Goal: Transaction & Acquisition: Book appointment/travel/reservation

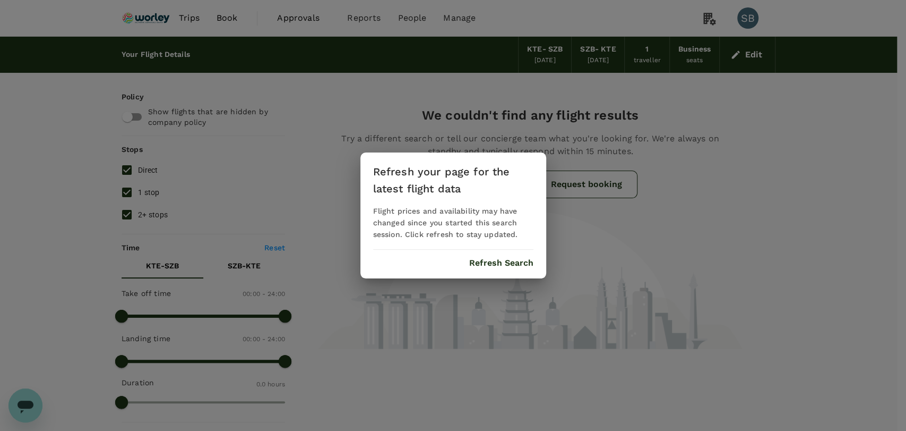
click at [481, 266] on button "Refresh Search" at bounding box center [501, 263] width 64 height 10
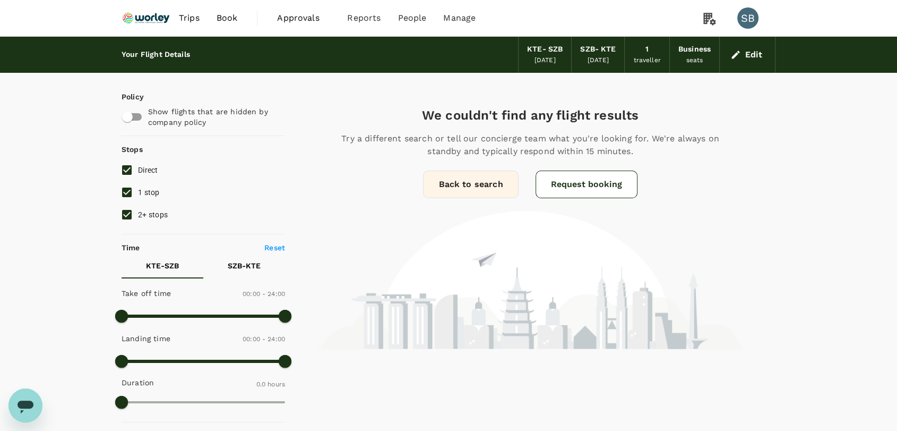
click at [156, 22] on img at bounding box center [146, 17] width 49 height 23
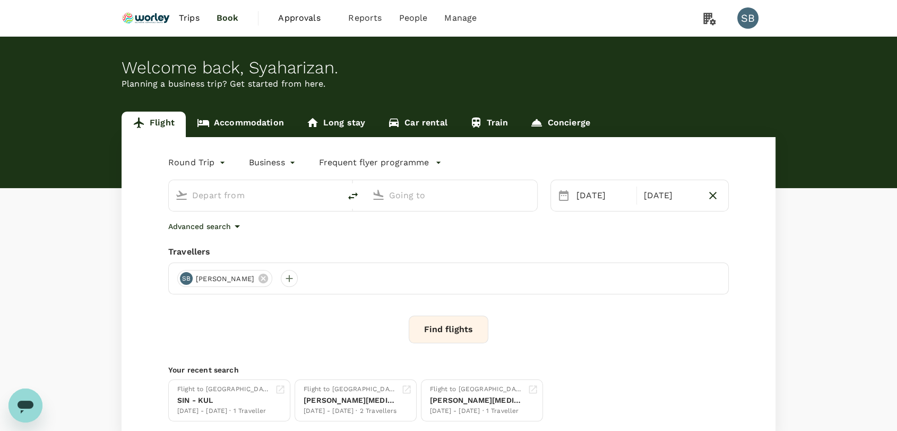
type input "Kerteh (KTE)"
type input "Sultan [PERSON_NAME] [PERSON_NAME] (SZB)"
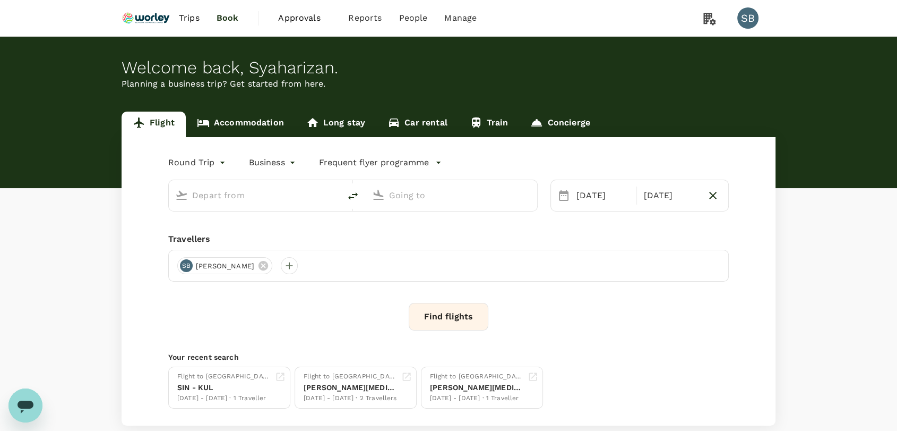
type input "Kerteh (KTE)"
type input "Sultan [PERSON_NAME] [PERSON_NAME] (SZB)"
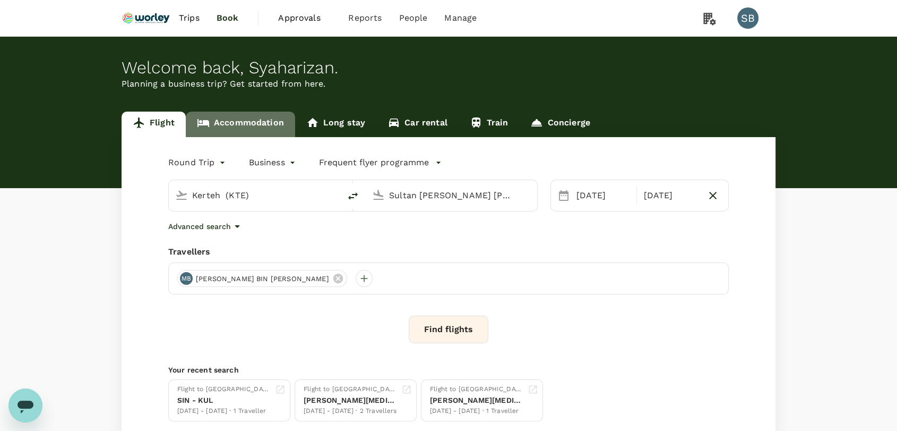
click at [263, 124] on link "Accommodation" at bounding box center [240, 123] width 109 height 25
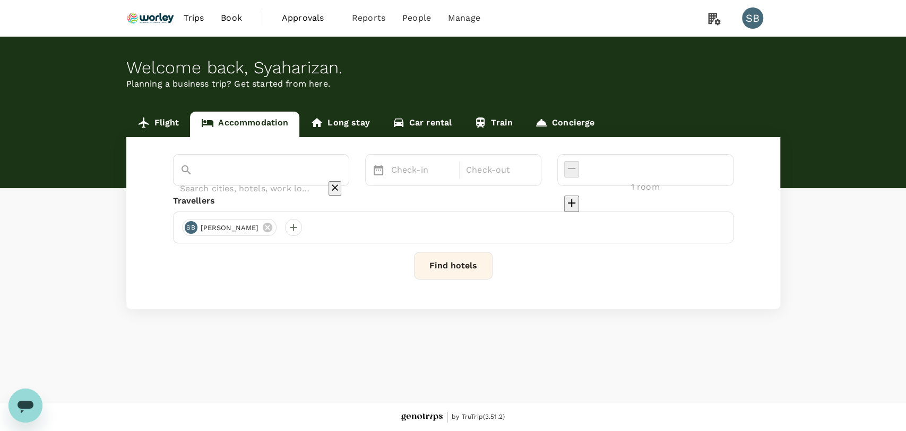
type input "2 rooms"
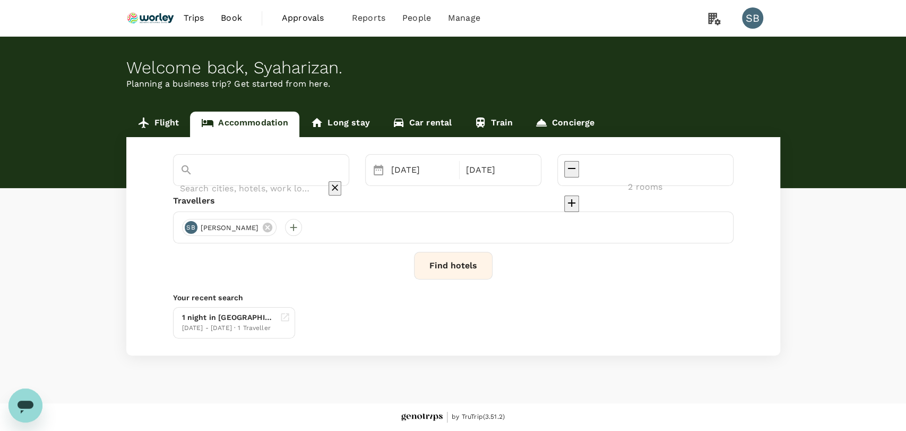
type input "[GEOGRAPHIC_DATA]"
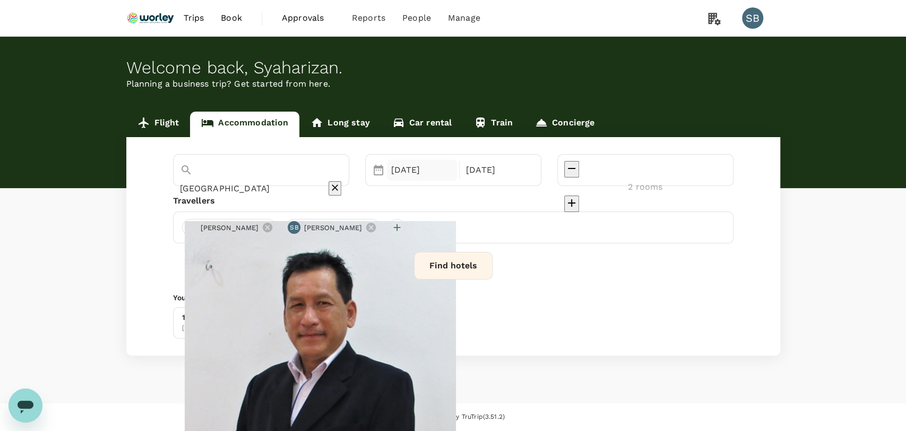
click at [446, 175] on div "[DATE]" at bounding box center [422, 169] width 71 height 21
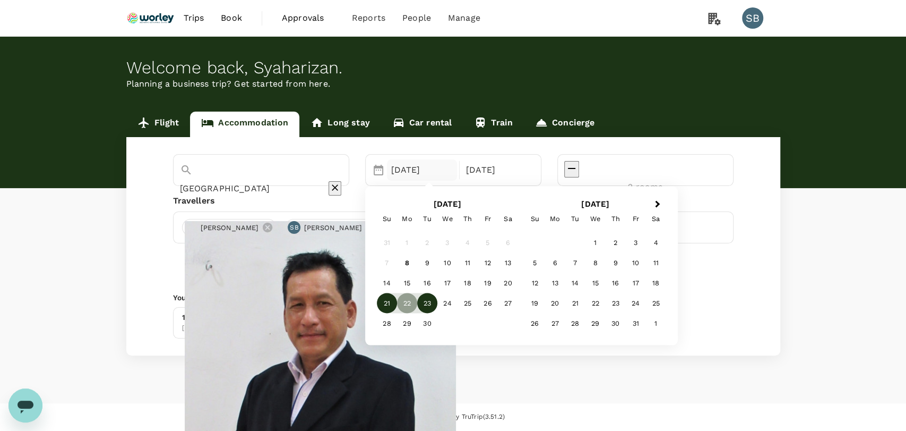
click at [397, 300] on div "21" at bounding box center [387, 303] width 20 height 20
click at [437, 306] on div "23" at bounding box center [427, 303] width 20 height 20
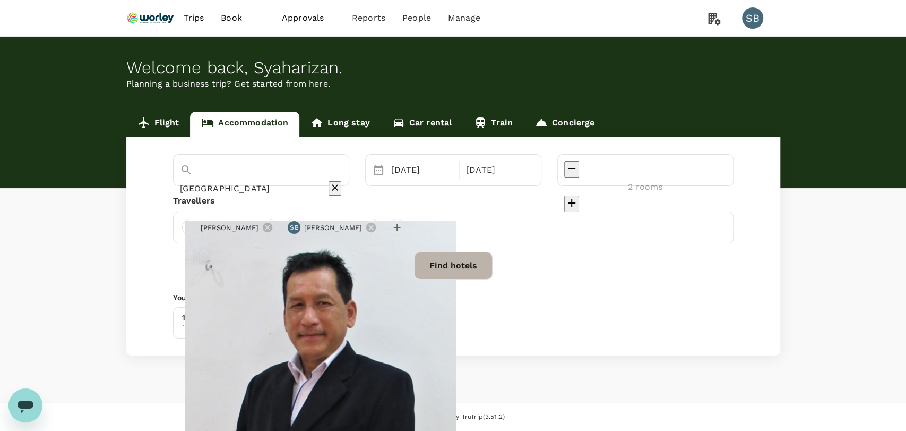
click at [476, 268] on button "Find hotels" at bounding box center [453, 266] width 79 height 28
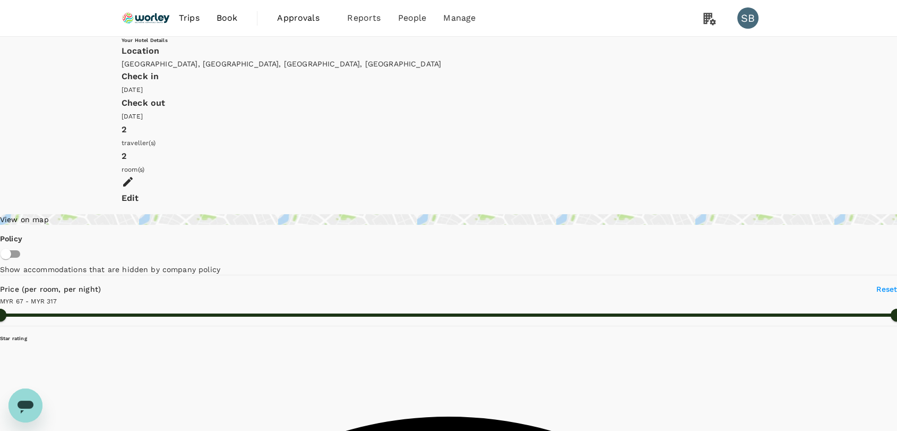
type input "316.32"
click at [134, 175] on icon at bounding box center [128, 181] width 13 height 13
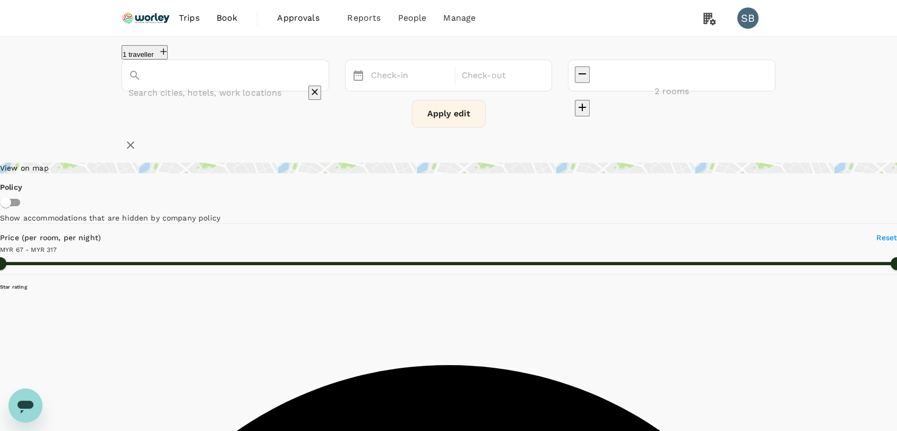
type input "[GEOGRAPHIC_DATA]"
click at [538, 81] on div "[DATE]" at bounding box center [501, 75] width 86 height 21
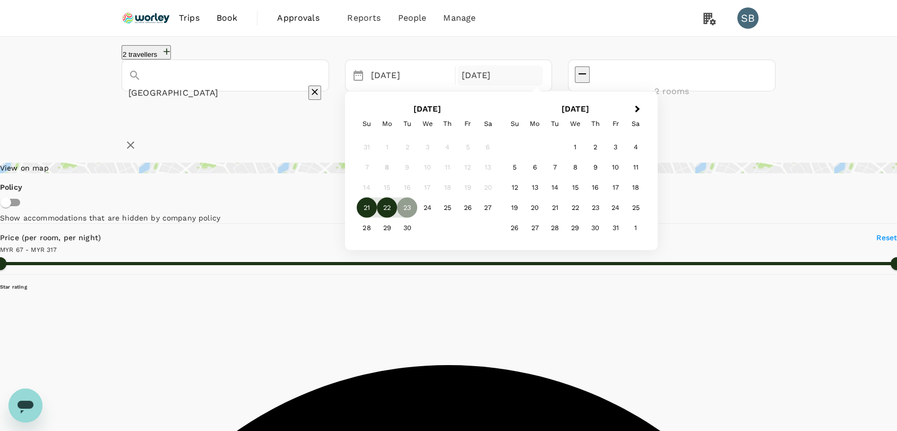
click at [397, 210] on div "22" at bounding box center [387, 207] width 20 height 20
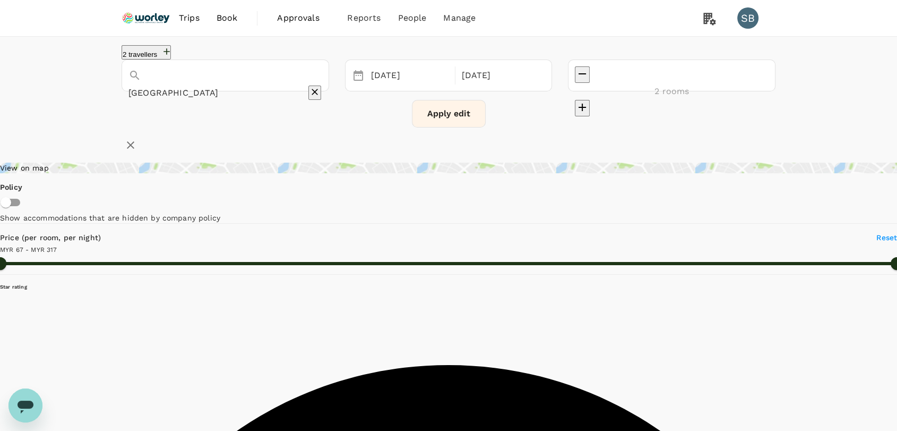
click at [442, 122] on button "Apply edit" at bounding box center [449, 114] width 74 height 28
click at [259, 84] on input "[GEOGRAPHIC_DATA]" at bounding box center [210, 92] width 164 height 16
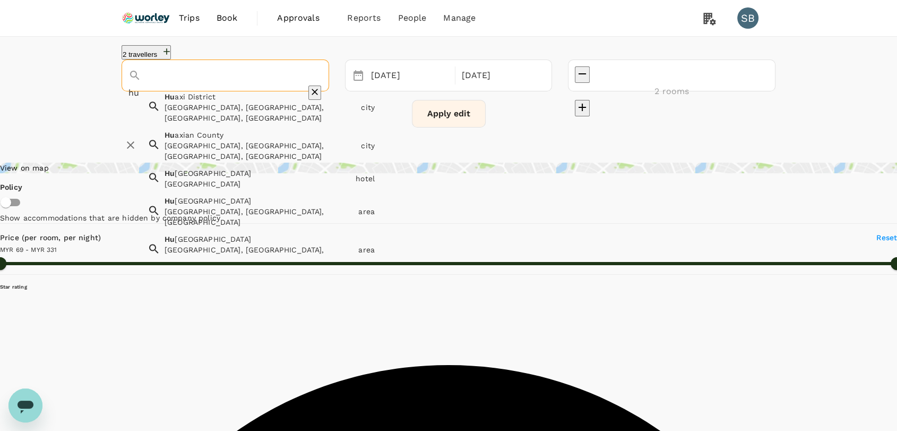
type input "h"
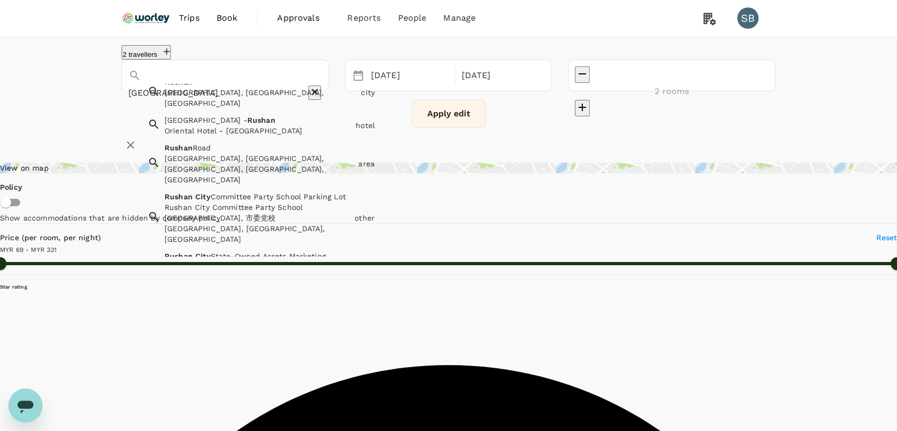
scroll to position [59, 0]
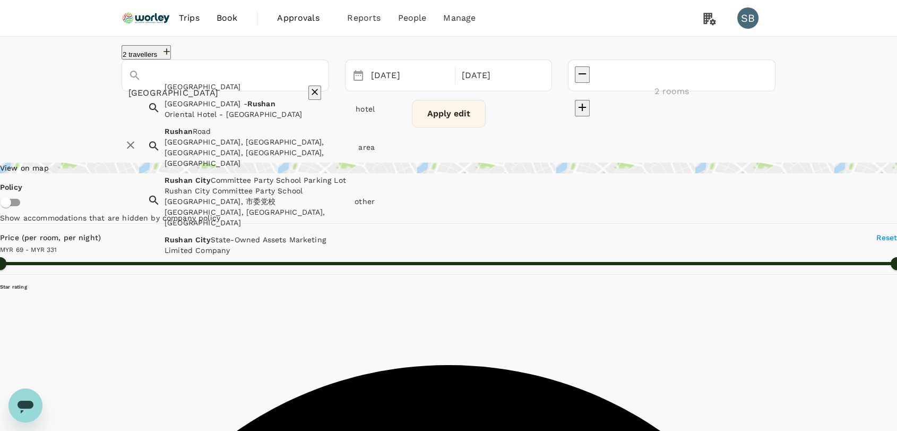
type input "[GEOGRAPHIC_DATA]"
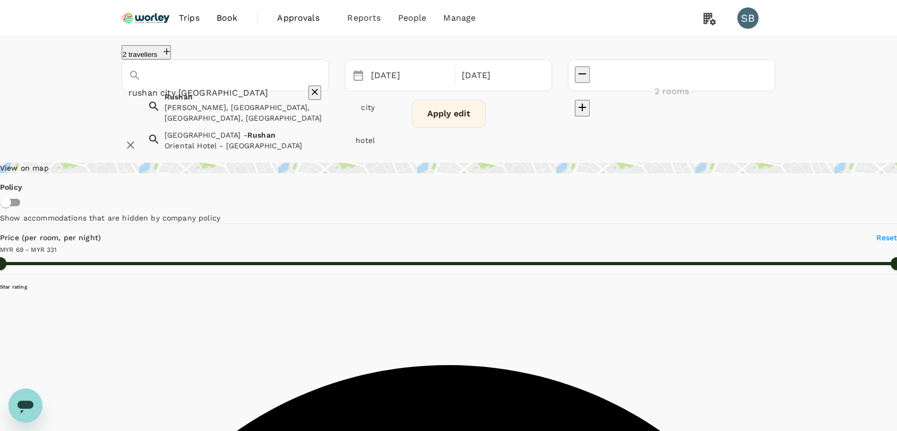
click at [167, 110] on div "[PERSON_NAME], [GEOGRAPHIC_DATA], [GEOGRAPHIC_DATA], [GEOGRAPHIC_DATA]" at bounding box center [261, 112] width 192 height 21
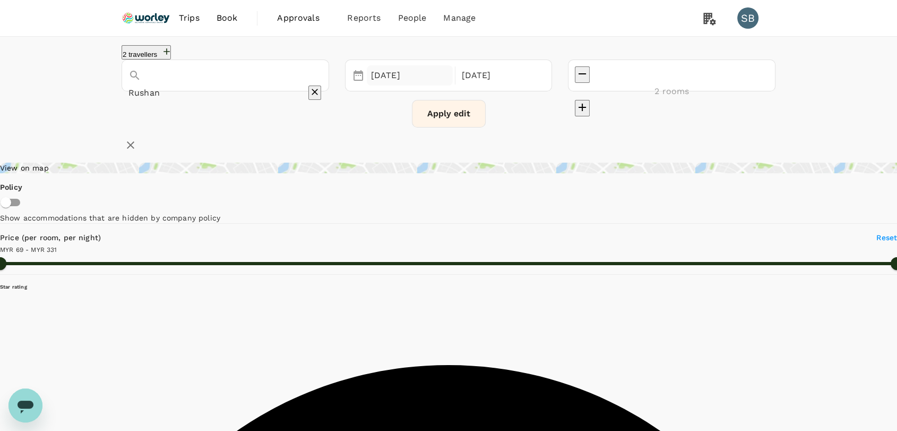
type input "Rushan"
click at [449, 82] on div "[DATE]" at bounding box center [410, 75] width 86 height 21
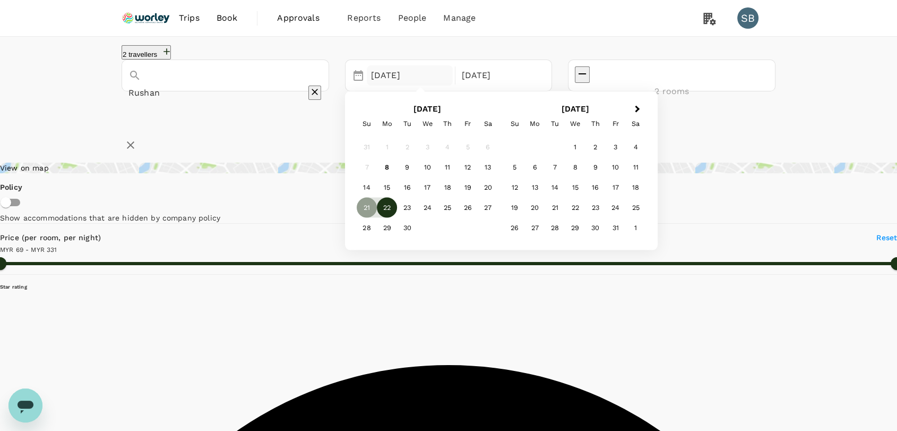
click at [397, 214] on div "22" at bounding box center [387, 207] width 20 height 20
click at [417, 217] on div "23" at bounding box center [407, 208] width 20 height 20
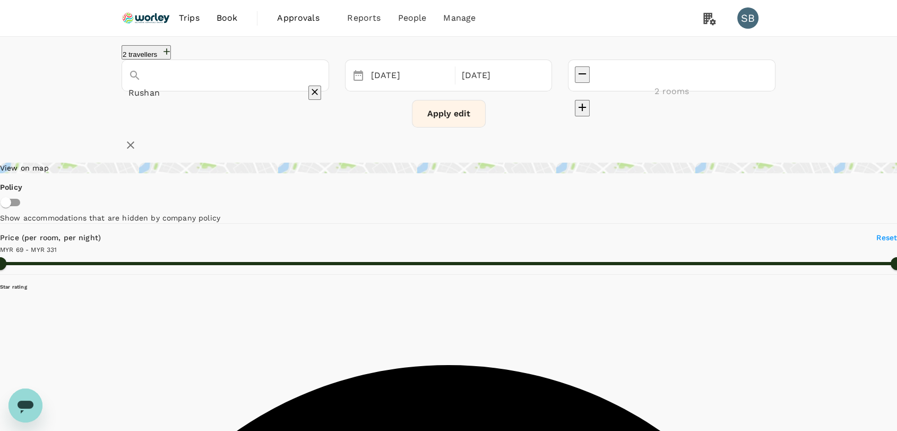
click at [448, 124] on button "Apply edit" at bounding box center [449, 114] width 74 height 28
click at [320, 87] on icon "Clear" at bounding box center [315, 92] width 11 height 11
click at [213, 84] on input "text" at bounding box center [210, 92] width 164 height 16
paste input "[GEOGRAPHIC_DATA]"
click at [218, 113] on div "[GEOGRAPHIC_DATA]" at bounding box center [258, 107] width 187 height 11
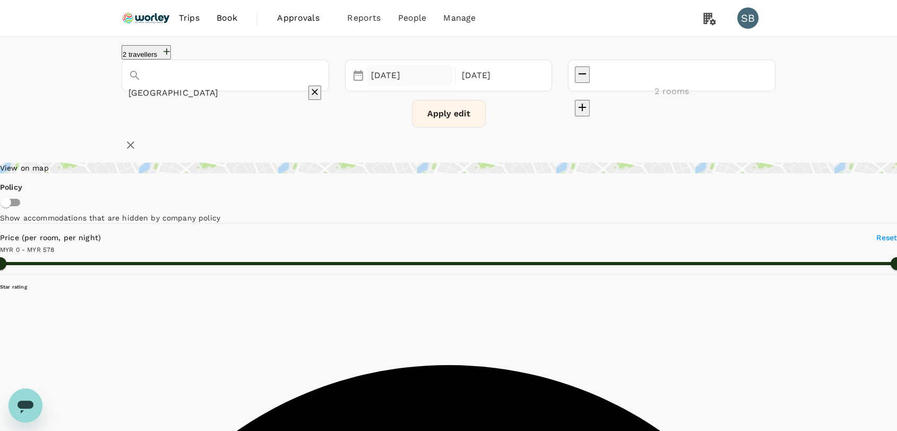
type input "[GEOGRAPHIC_DATA]"
click at [447, 84] on div "[DATE]" at bounding box center [410, 75] width 86 height 21
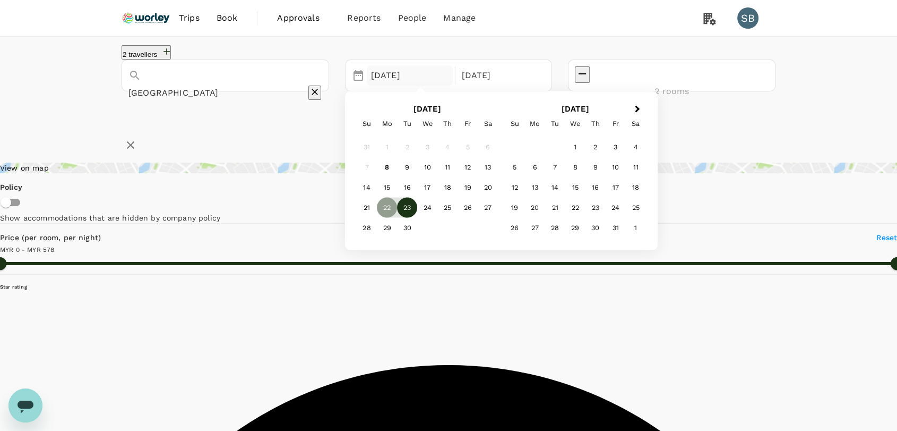
click at [417, 209] on div "23" at bounding box center [407, 207] width 20 height 20
click at [437, 213] on div "24" at bounding box center [427, 208] width 20 height 20
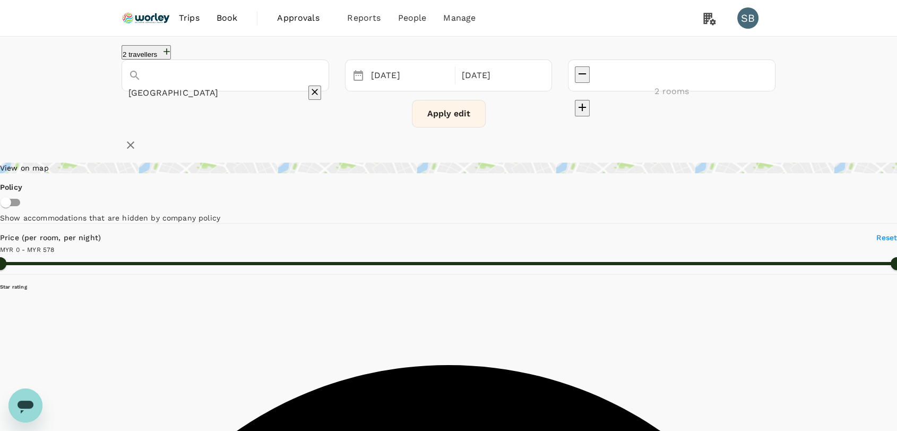
drag, startPoint x: 516, startPoint y: 144, endPoint x: 476, endPoint y: 124, distance: 44.9
click at [515, 142] on div "2 travellers [GEOGRAPHIC_DATA][PERSON_NAME] Selected date: [DATE] [DATE] Select…" at bounding box center [448, 95] width 897 height 117
click at [425, 111] on button "Apply edit" at bounding box center [449, 114] width 74 height 28
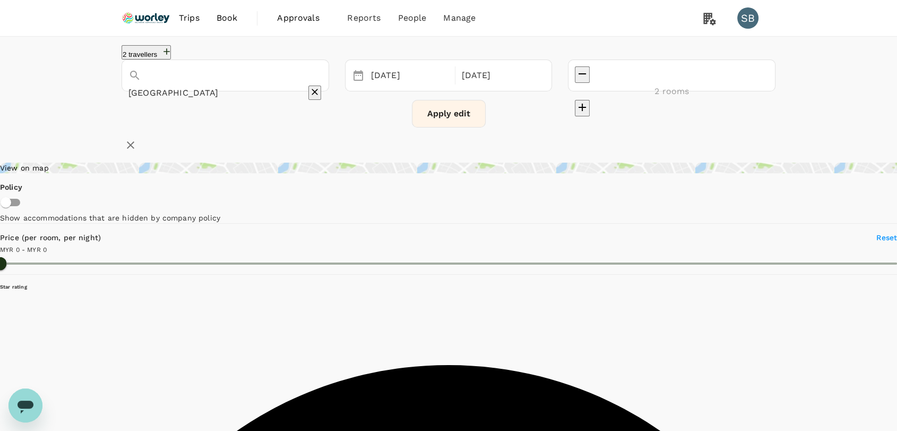
type input "1199.25"
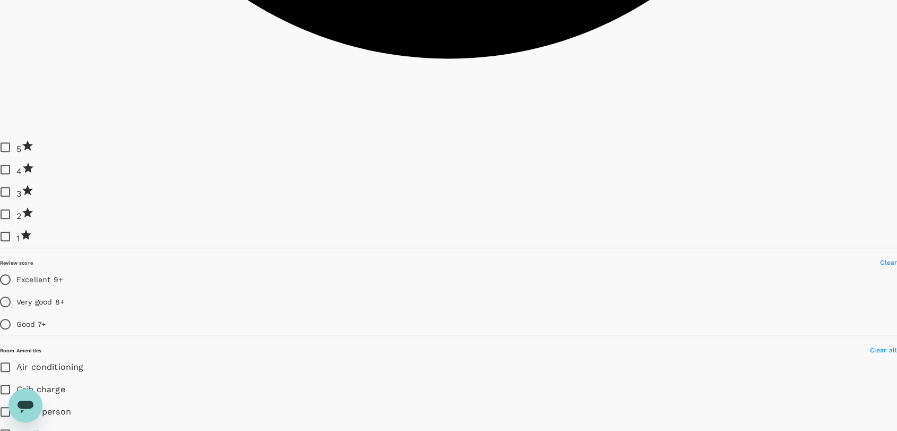
scroll to position [1121, 0]
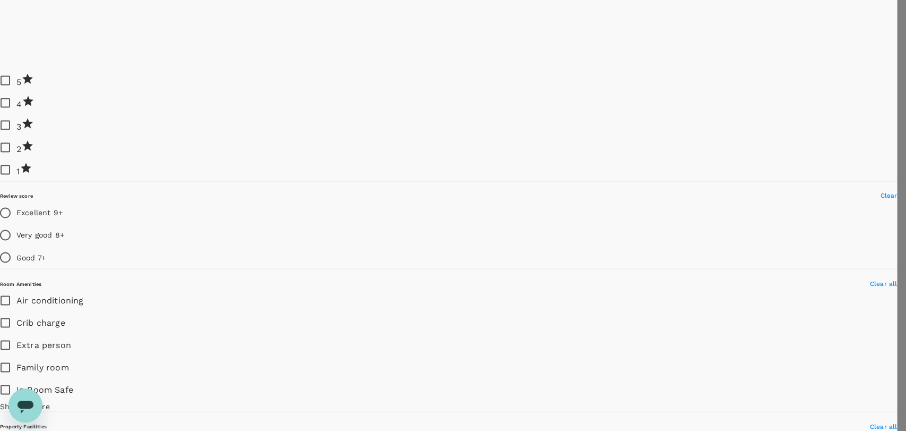
type input "[EMAIL_ADDRESS][DOMAIN_NAME]"
type input "60"
type input "132278410"
click at [214, 226] on div at bounding box center [453, 215] width 906 height 431
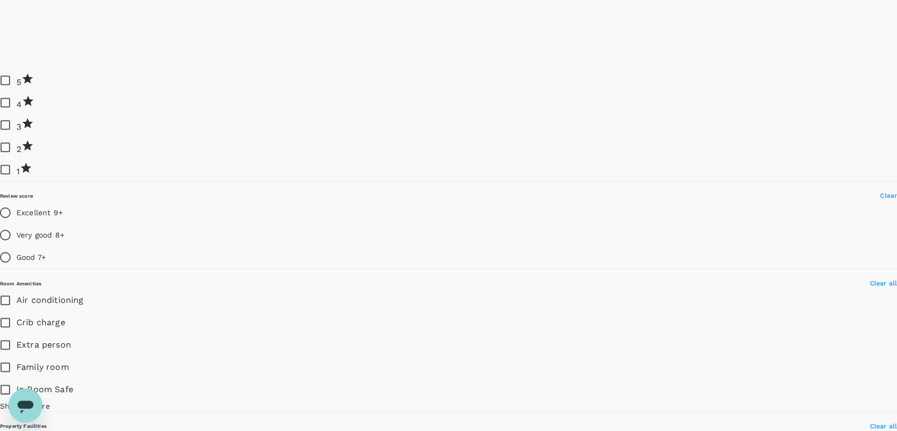
drag, startPoint x: 421, startPoint y: 227, endPoint x: 510, endPoint y: 228, distance: 88.7
copy span "[STREET_ADDRESS]"
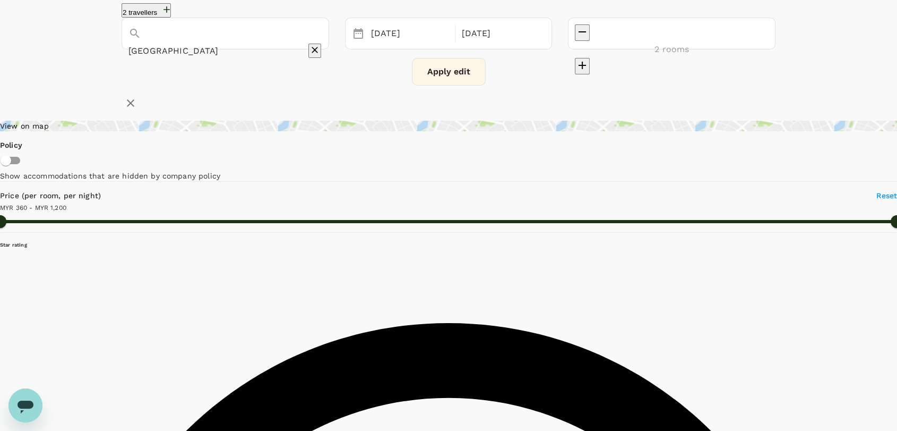
scroll to position [0, 0]
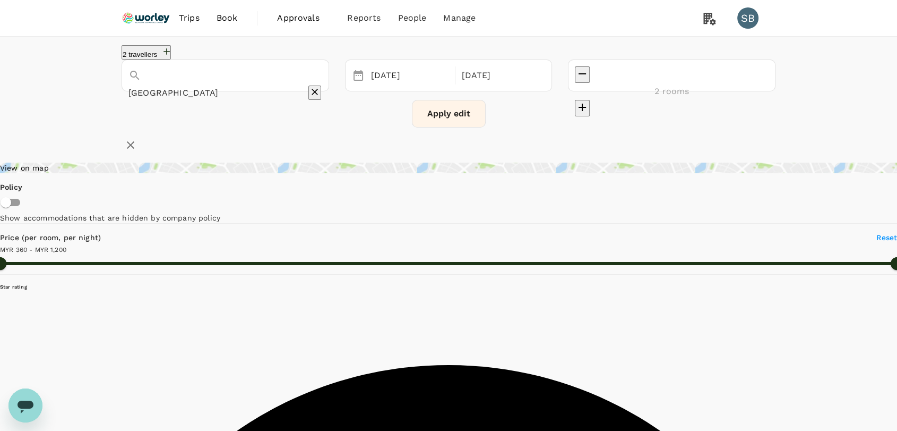
click at [293, 84] on input "[GEOGRAPHIC_DATA]" at bounding box center [210, 92] width 164 height 16
click at [320, 88] on icon "Clear" at bounding box center [315, 92] width 11 height 11
paste input "Ramada by [PERSON_NAME] [GEOGRAPHIC_DATA]"
click at [248, 118] on div "Ramada By Wyndham [GEOGRAPHIC_DATA] [GEOGRAPHIC_DATA] By Wyndham [GEOGRAPHIC_DA…" at bounding box center [255, 105] width 191 height 36
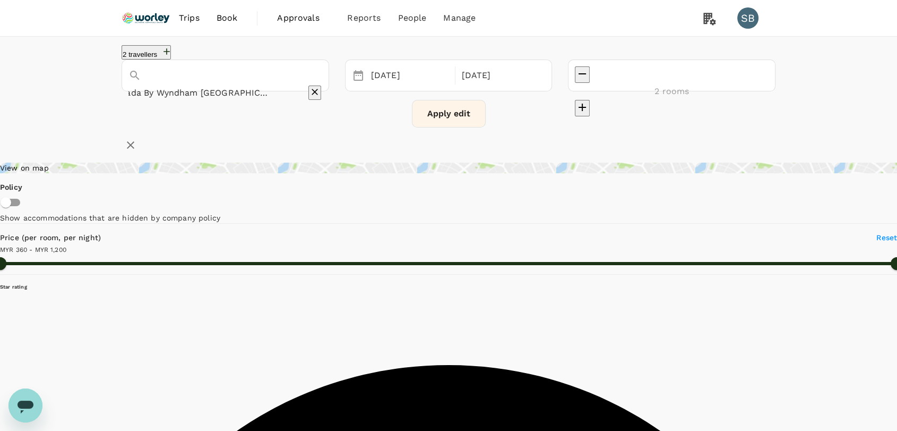
type input "Ramada By Wyndham [GEOGRAPHIC_DATA]"
click at [451, 123] on button "Apply edit" at bounding box center [449, 114] width 74 height 28
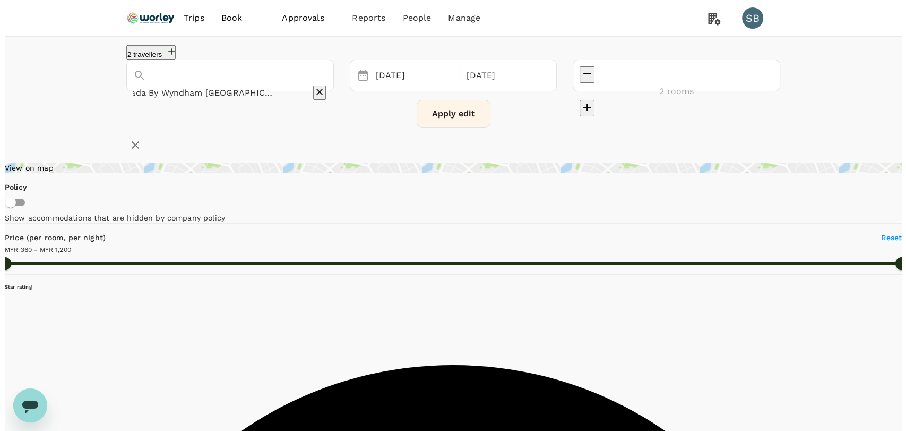
scroll to position [0, 0]
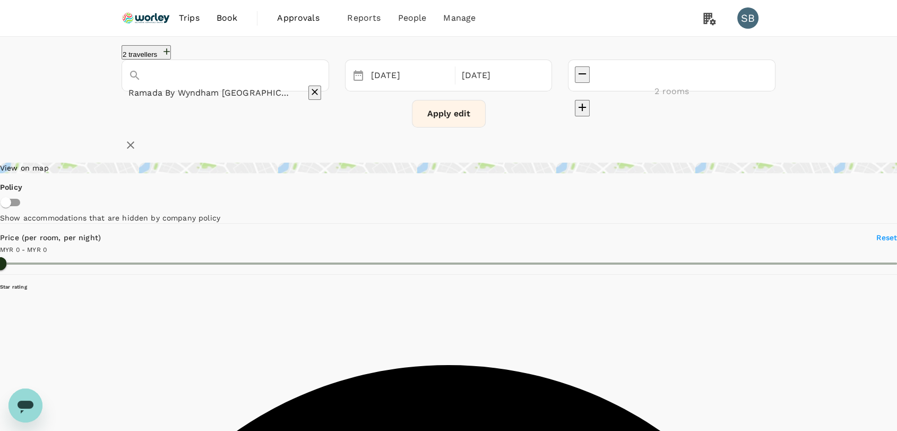
type input "237"
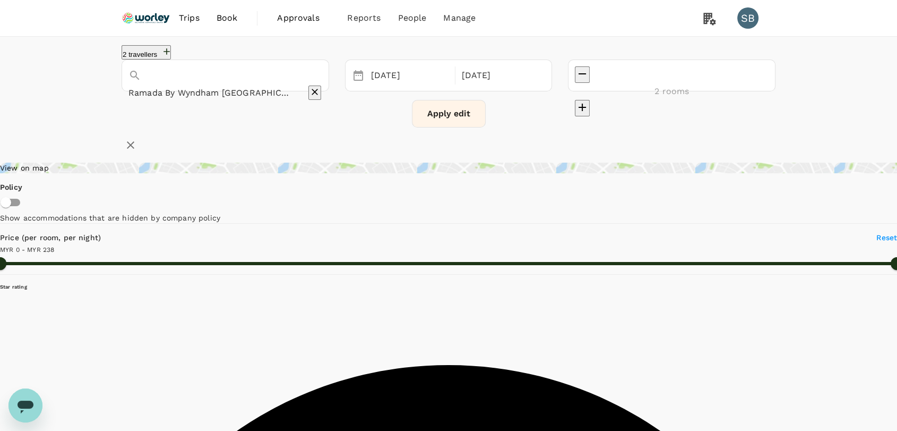
click at [154, 10] on img at bounding box center [146, 17] width 49 height 23
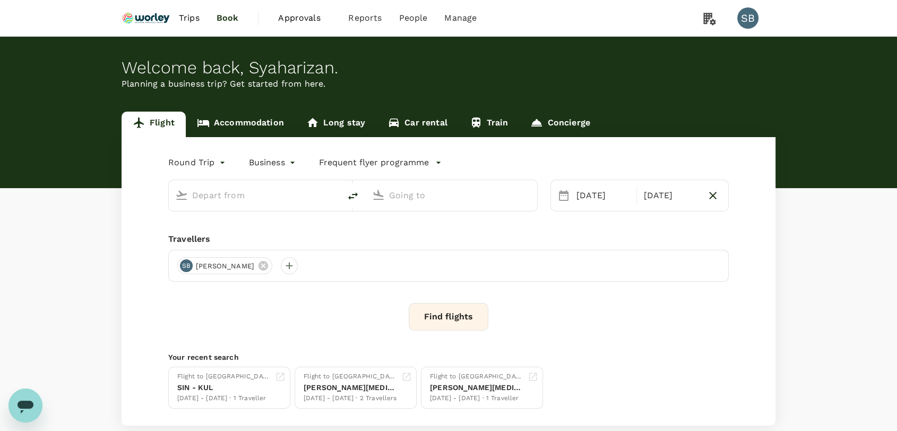
type input "Kerteh (KTE)"
type input "Sultan [PERSON_NAME] [PERSON_NAME] (SZB)"
type input "Kerteh (KTE)"
type input "Sultan [PERSON_NAME] [PERSON_NAME] (SZB)"
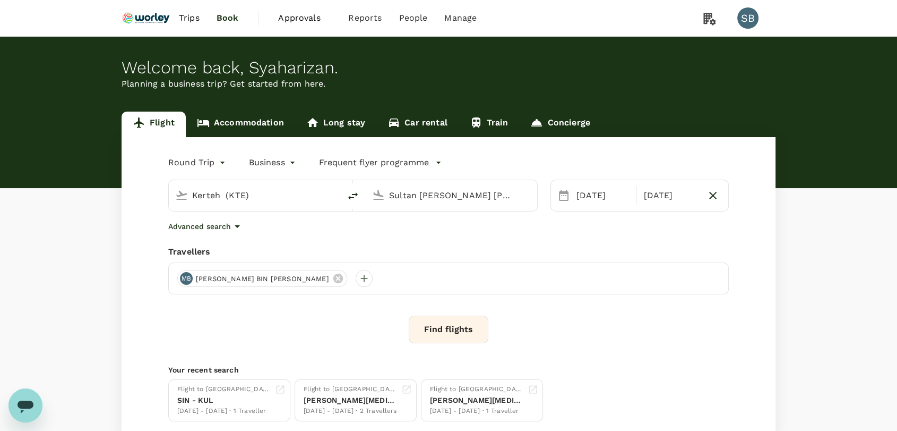
click at [237, 122] on link "Accommodation" at bounding box center [240, 123] width 109 height 25
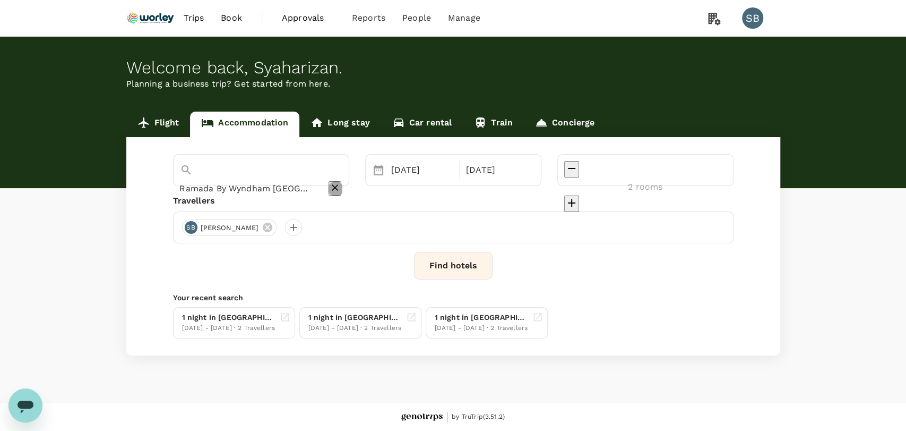
click at [338, 185] on icon "Clear" at bounding box center [335, 188] width 6 height 6
type input "Ramada By Wyndham [GEOGRAPHIC_DATA]"
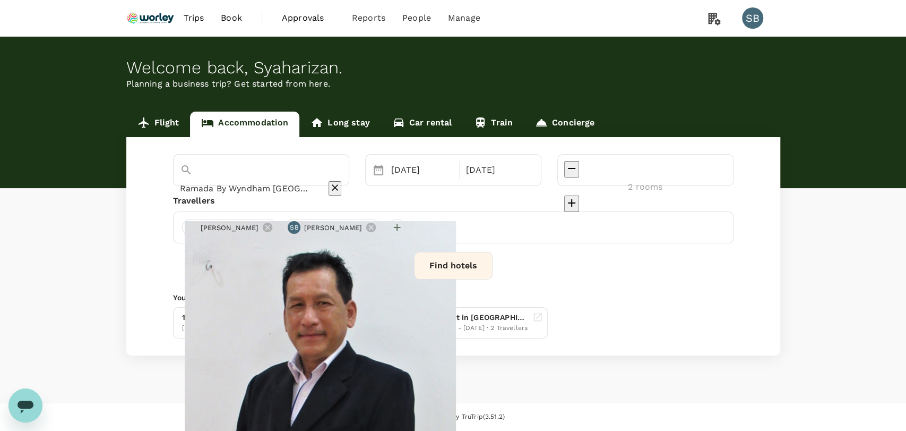
click at [338, 185] on icon "Clear" at bounding box center [335, 188] width 6 height 6
paste input "Quanji hotel"
click at [282, 196] on div "[PERSON_NAME][GEOGRAPHIC_DATA] [PERSON_NAME][GEOGRAPHIC_DATA]" at bounding box center [282, 197] width 188 height 30
type input "[PERSON_NAME][GEOGRAPHIC_DATA]"
click at [440, 168] on div "[DATE]" at bounding box center [422, 169] width 71 height 21
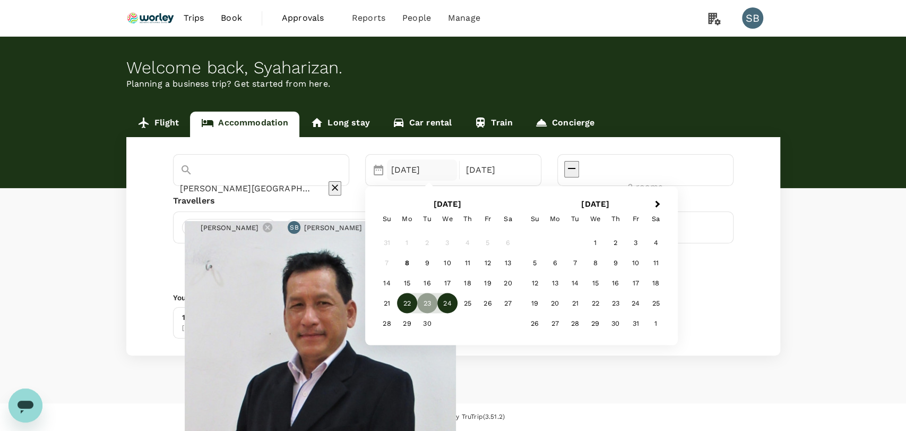
click at [417, 310] on div "22" at bounding box center [407, 303] width 20 height 20
click at [437, 305] on div "23" at bounding box center [427, 303] width 20 height 20
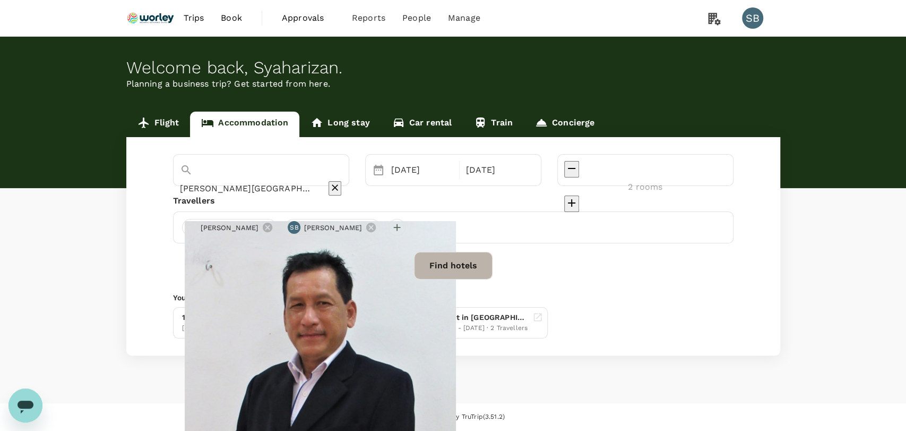
click at [457, 268] on button "Find hotels" at bounding box center [453, 266] width 79 height 28
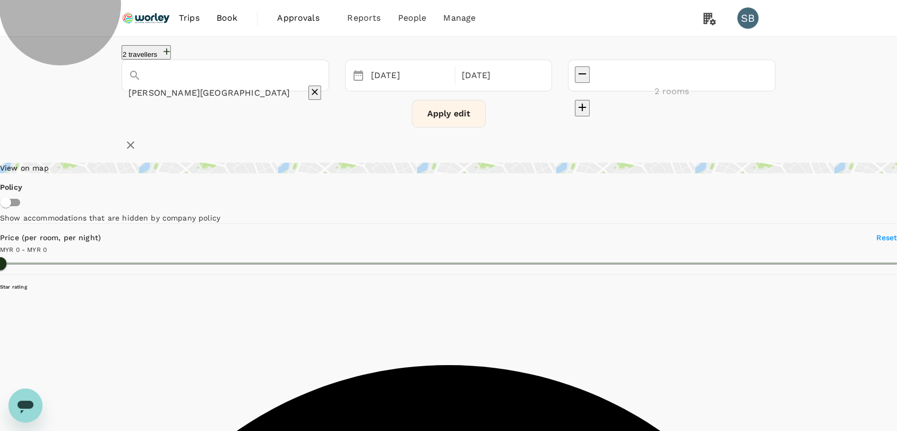
click at [172, 57] on icon "button" at bounding box center [166, 51] width 11 height 11
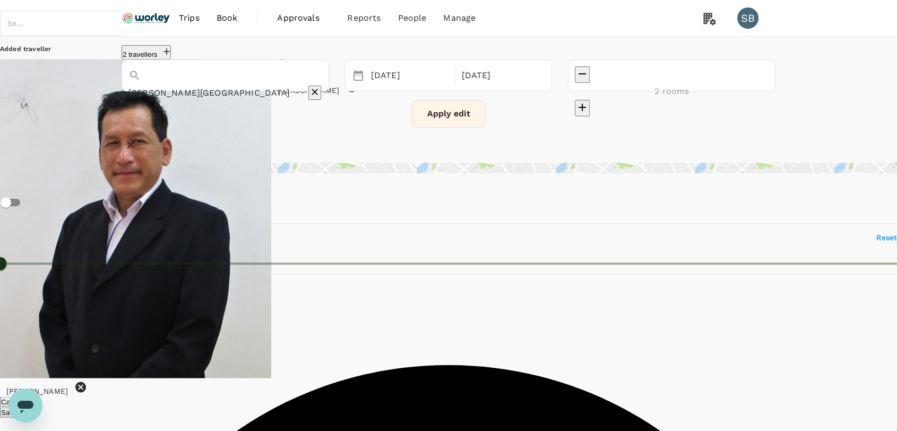
click at [87, 380] on icon at bounding box center [80, 386] width 13 height 13
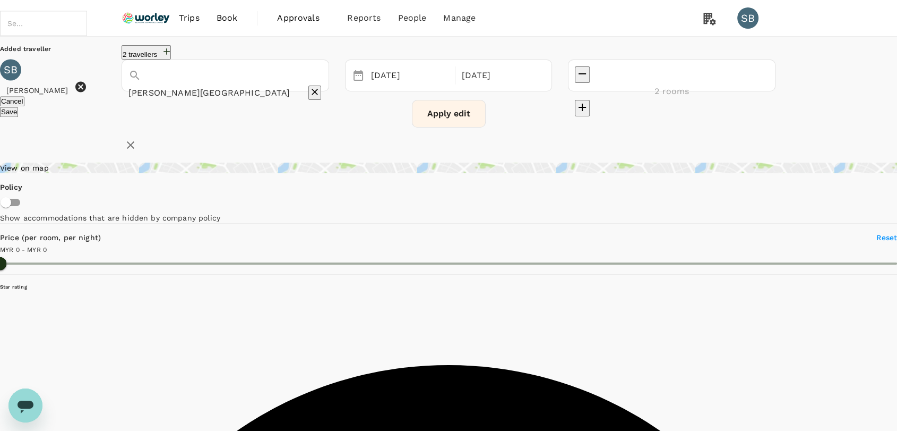
click at [86, 92] on icon at bounding box center [80, 86] width 11 height 11
click at [25, 32] on input "text" at bounding box center [15, 23] width 21 height 19
click at [89, 87] on div "[PERSON_NAME]" at bounding box center [53, 80] width 72 height 13
type input "[PERSON_NAME]"
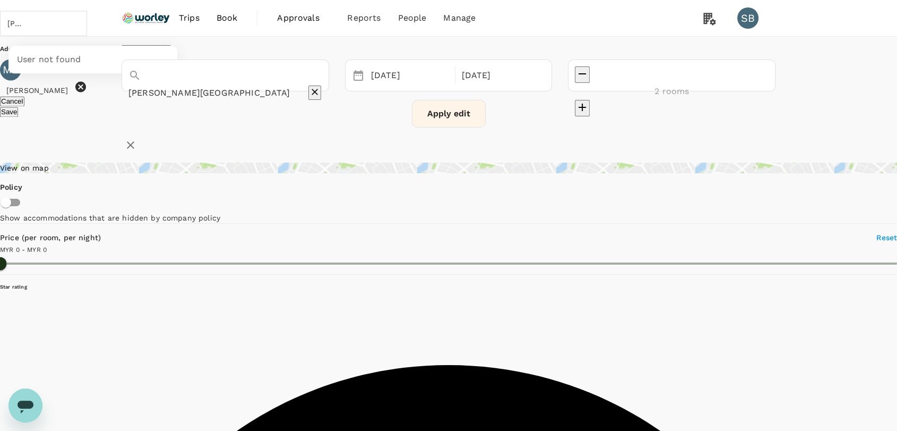
click at [25, 32] on input "[PERSON_NAME]" at bounding box center [15, 23] width 21 height 19
click at [169, 100] on div "[PERSON_NAME] BIN [PERSON_NAME]" at bounding box center [93, 86] width 152 height 25
type input "[PERSON_NAME] BIN [PERSON_NAME]"
click at [18, 117] on button "Save" at bounding box center [9, 112] width 18 height 10
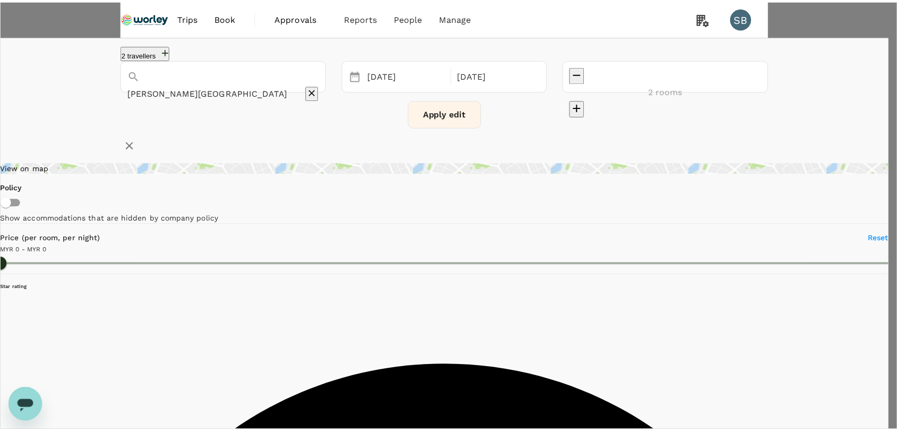
scroll to position [59, 0]
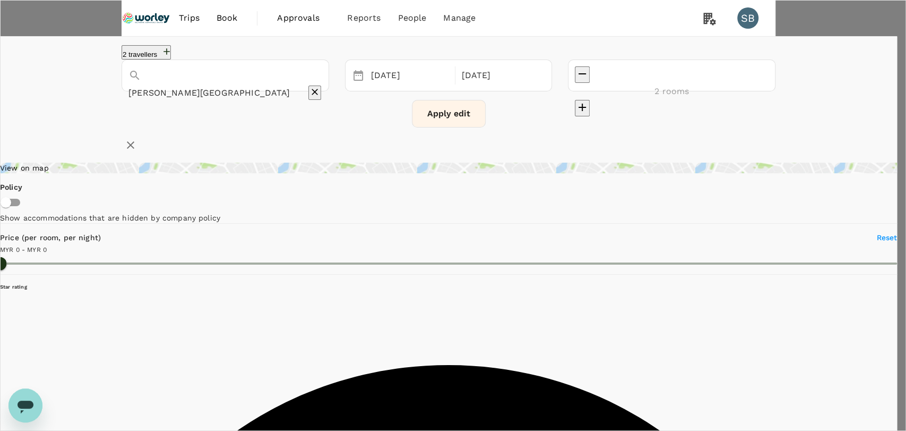
type input "200"
type textarea "please quote 2 rooms with breakfast"
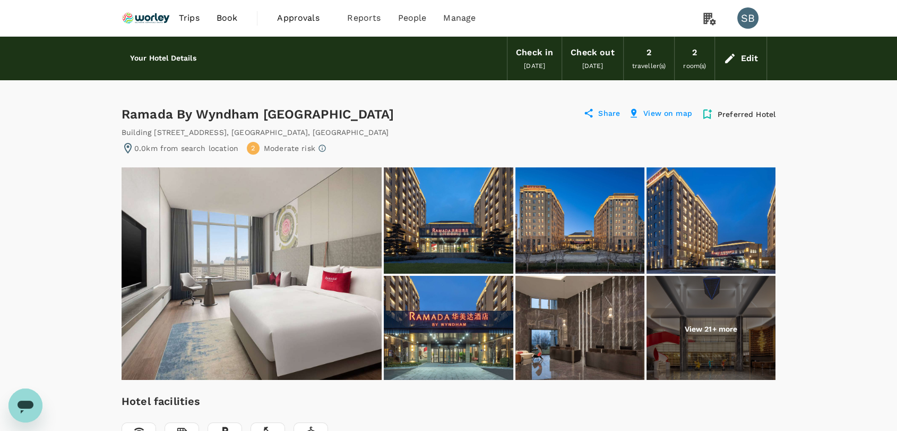
click at [469, 227] on img at bounding box center [448, 220] width 129 height 106
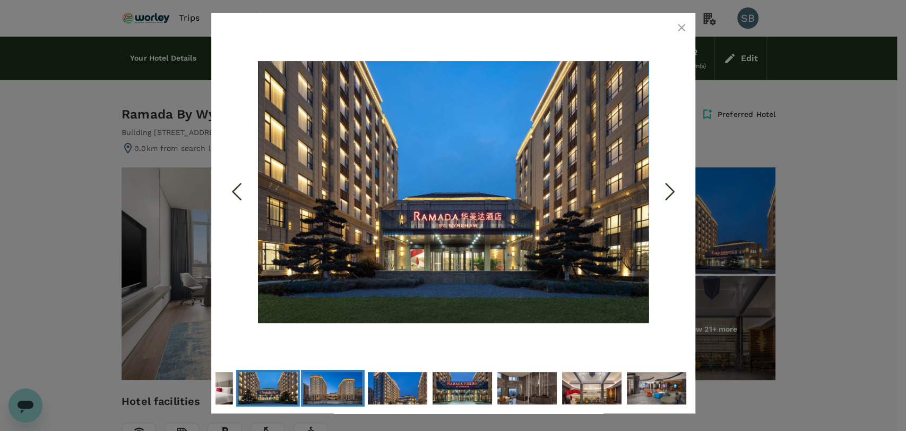
click at [316, 385] on img "Go to Slide 3" at bounding box center [332, 388] width 59 height 40
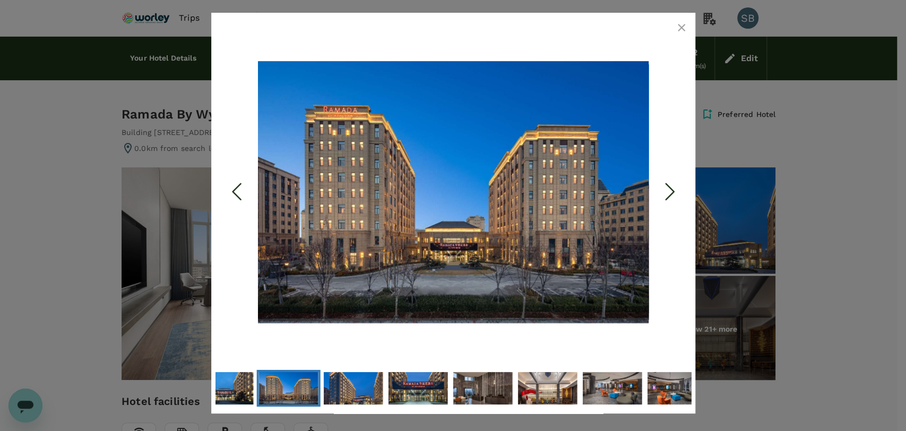
click at [679, 24] on icon "button" at bounding box center [681, 27] width 7 height 7
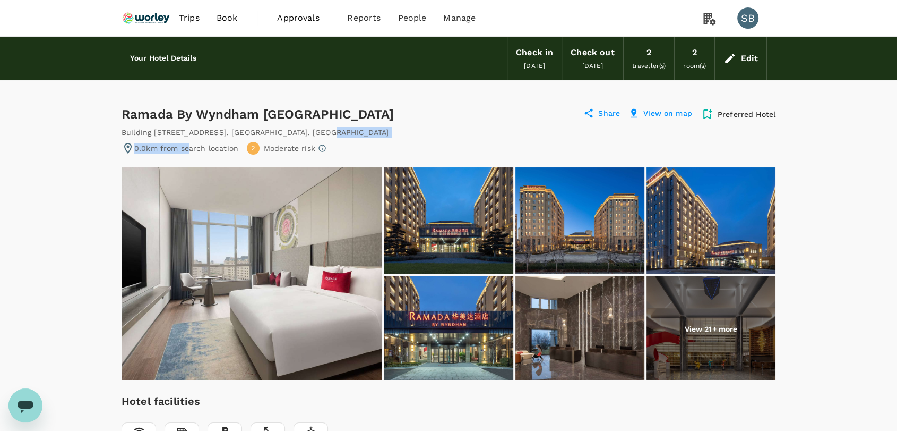
drag, startPoint x: 292, startPoint y: 135, endPoint x: 186, endPoint y: 137, distance: 106.2
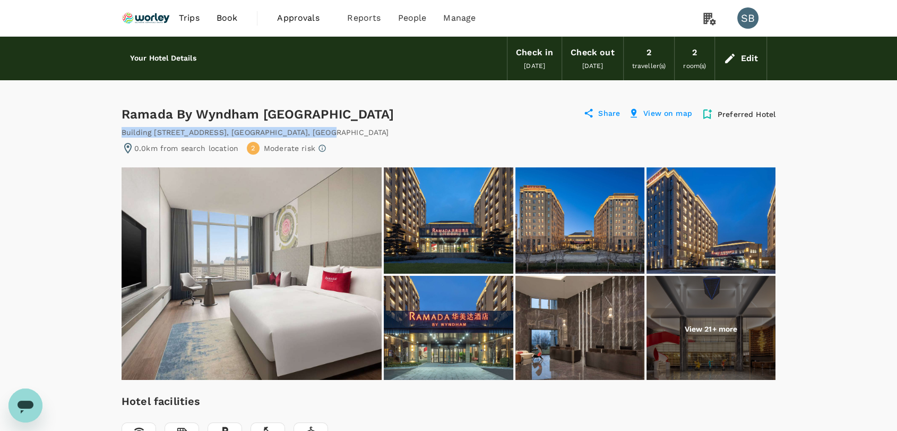
drag, startPoint x: 122, startPoint y: 130, endPoint x: 292, endPoint y: 128, distance: 169.9
click at [292, 128] on div "Building 6 No 7 Hang An Road , Qingdao , China" at bounding box center [449, 132] width 654 height 11
copy div "Building 6 No 7 Hang An Road , Qingdao , China"
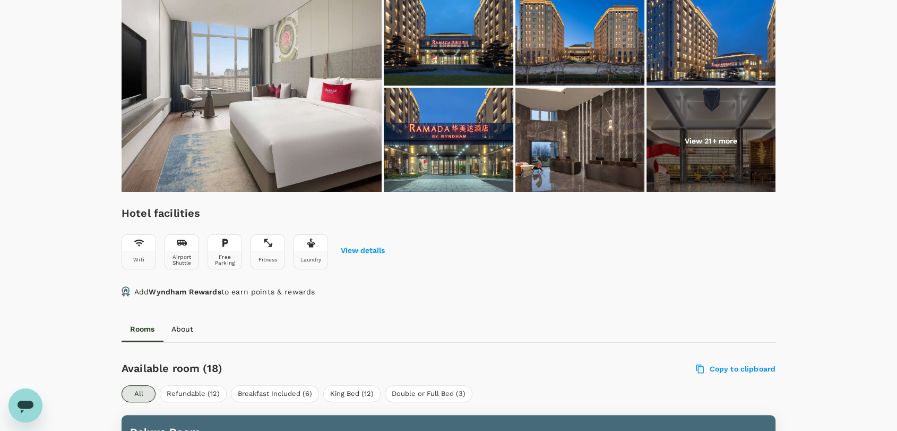
scroll to position [295, 0]
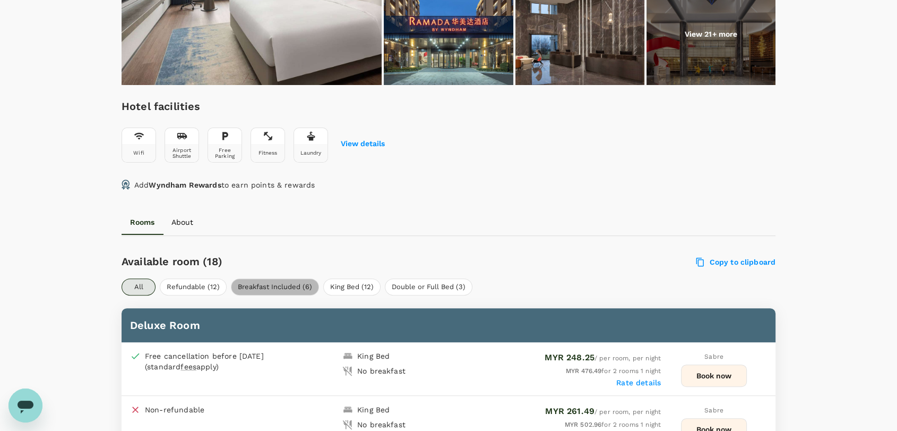
click at [251, 283] on button "Breakfast Included (6)" at bounding box center [275, 286] width 88 height 17
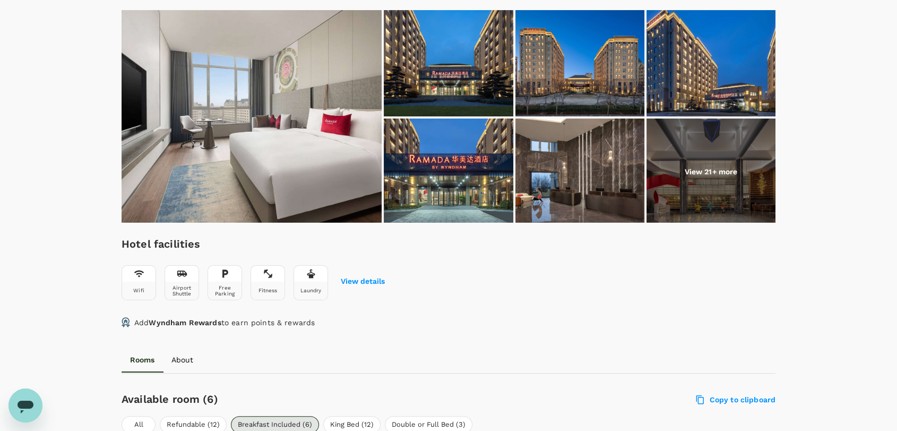
scroll to position [0, 0]
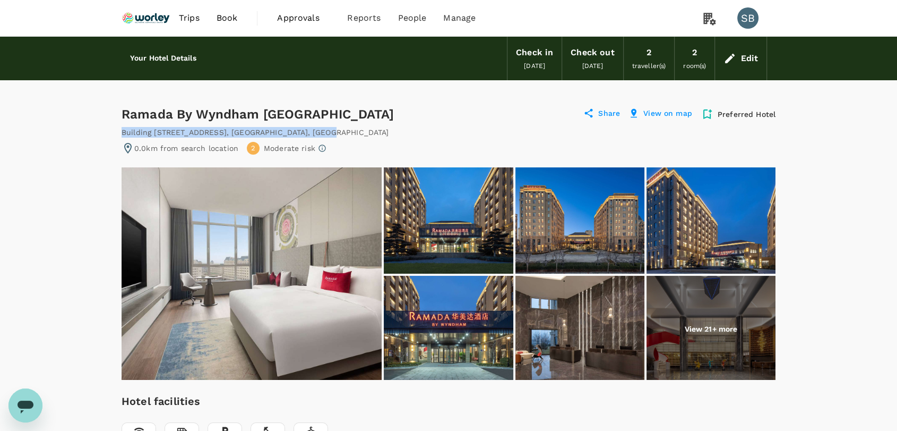
click at [141, 18] on img at bounding box center [146, 17] width 49 height 23
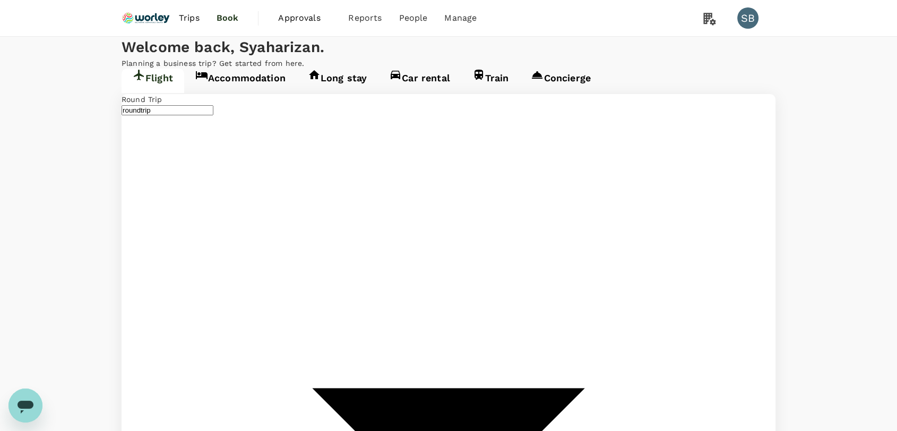
type input "business"
type input "Kerteh (KTE)"
type input "Sultan [PERSON_NAME] [PERSON_NAME] (SZB)"
type input "Kerteh (KTE)"
type input "Sultan [PERSON_NAME] [PERSON_NAME] (SZB)"
